Goal: Task Accomplishment & Management: Understand process/instructions

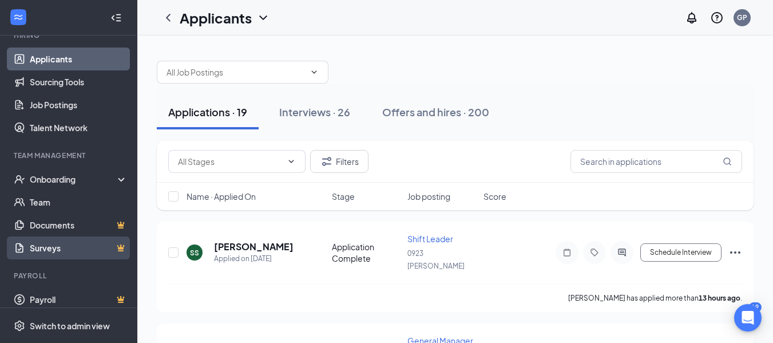
scroll to position [128, 0]
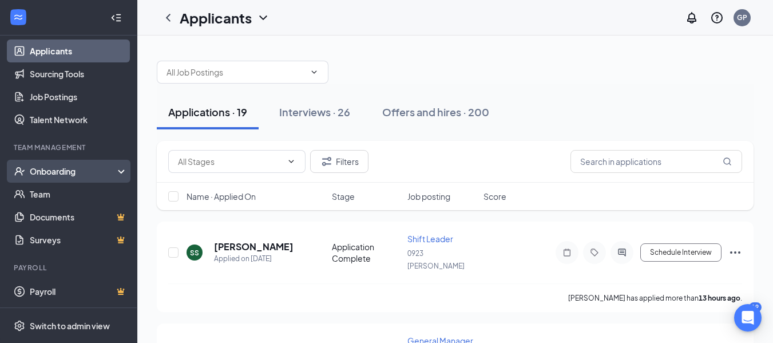
click at [59, 161] on div "Onboarding" at bounding box center [68, 171] width 137 height 23
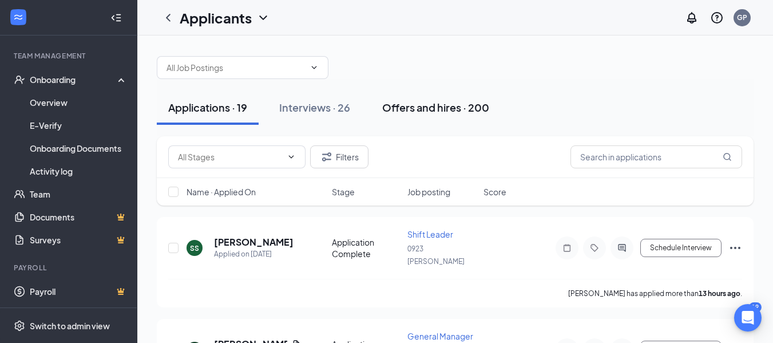
scroll to position [0, 0]
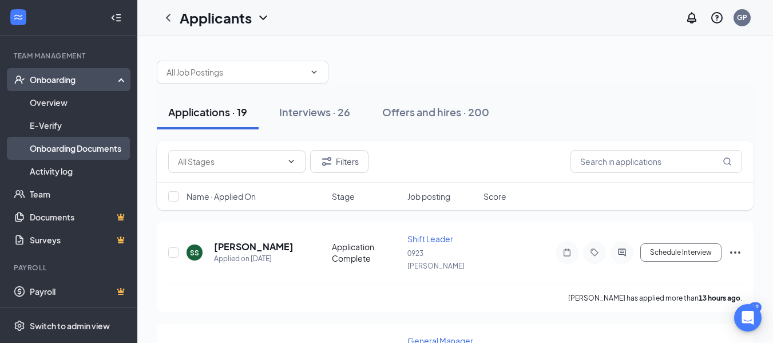
click at [47, 146] on link "Onboarding Documents" at bounding box center [79, 148] width 98 height 23
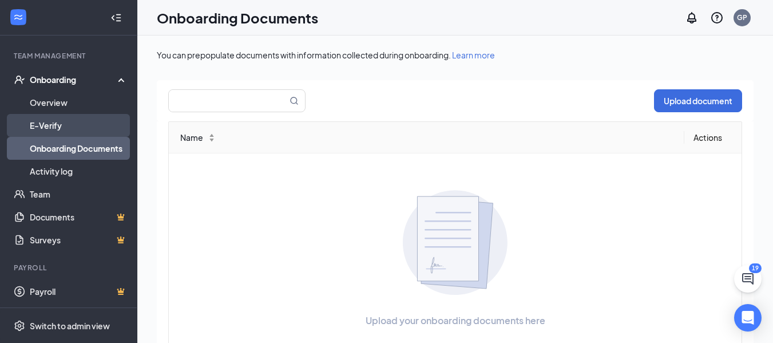
click at [50, 136] on link "E-Verify" at bounding box center [79, 125] width 98 height 23
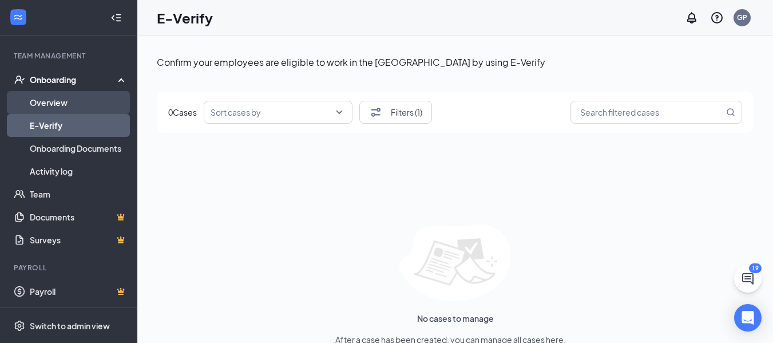
click at [59, 106] on link "Overview" at bounding box center [79, 102] width 98 height 23
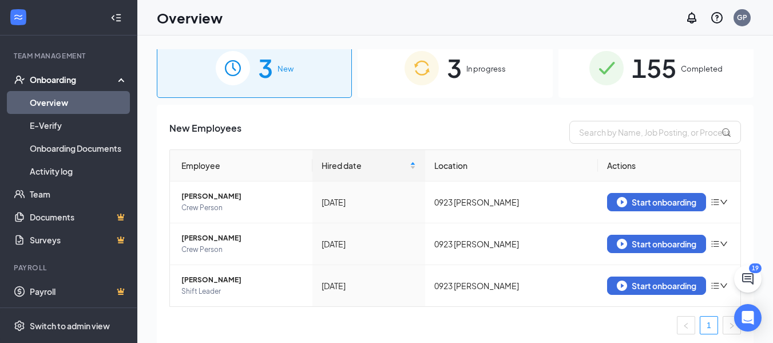
scroll to position [15, 0]
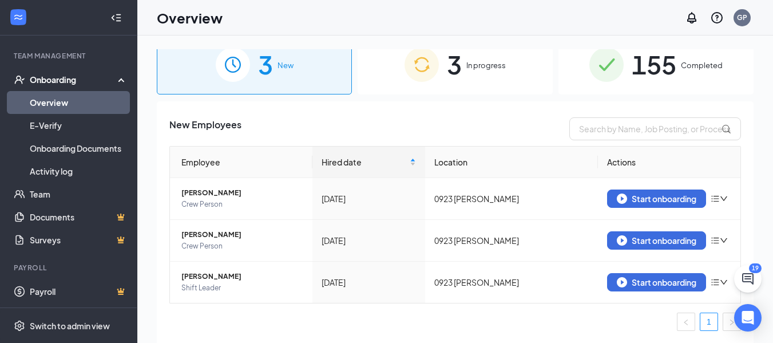
click at [410, 55] on img at bounding box center [421, 64] width 34 height 34
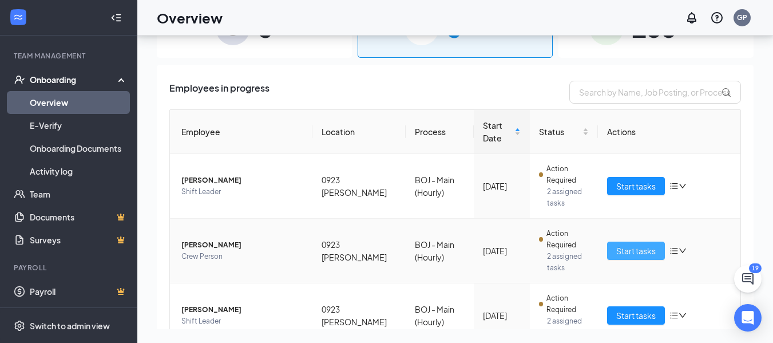
click at [640, 251] on span "Start tasks" at bounding box center [635, 250] width 39 height 13
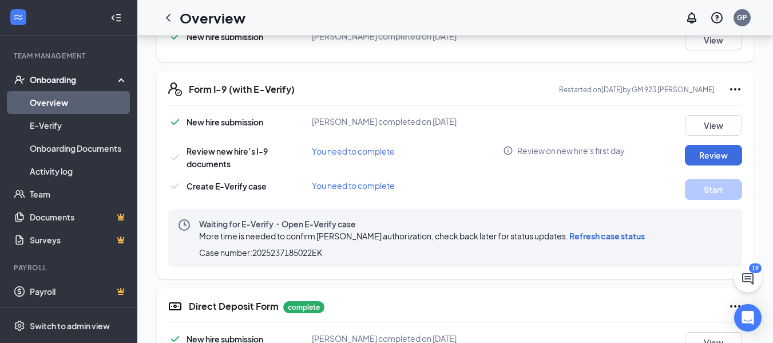
scroll to position [286, 0]
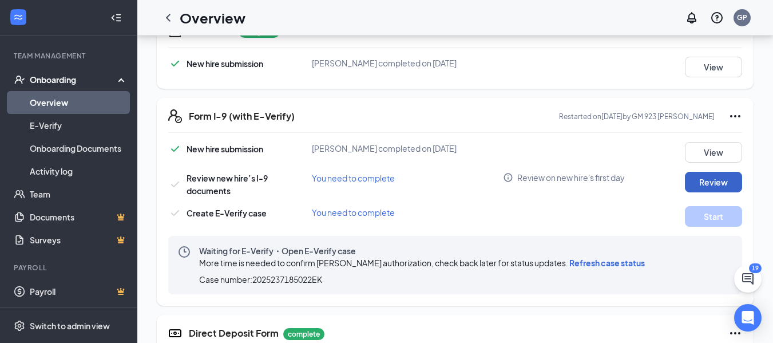
click at [720, 173] on button "Review" at bounding box center [713, 182] width 57 height 21
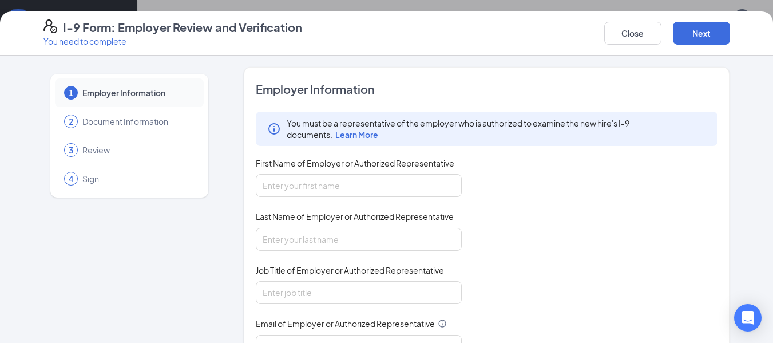
scroll to position [229, 0]
click at [626, 37] on button "Close" at bounding box center [632, 33] width 57 height 23
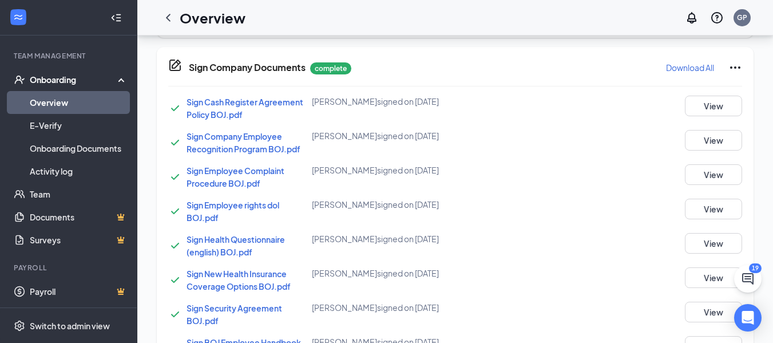
scroll to position [714, 0]
